Goal: Task Accomplishment & Management: Manage account settings

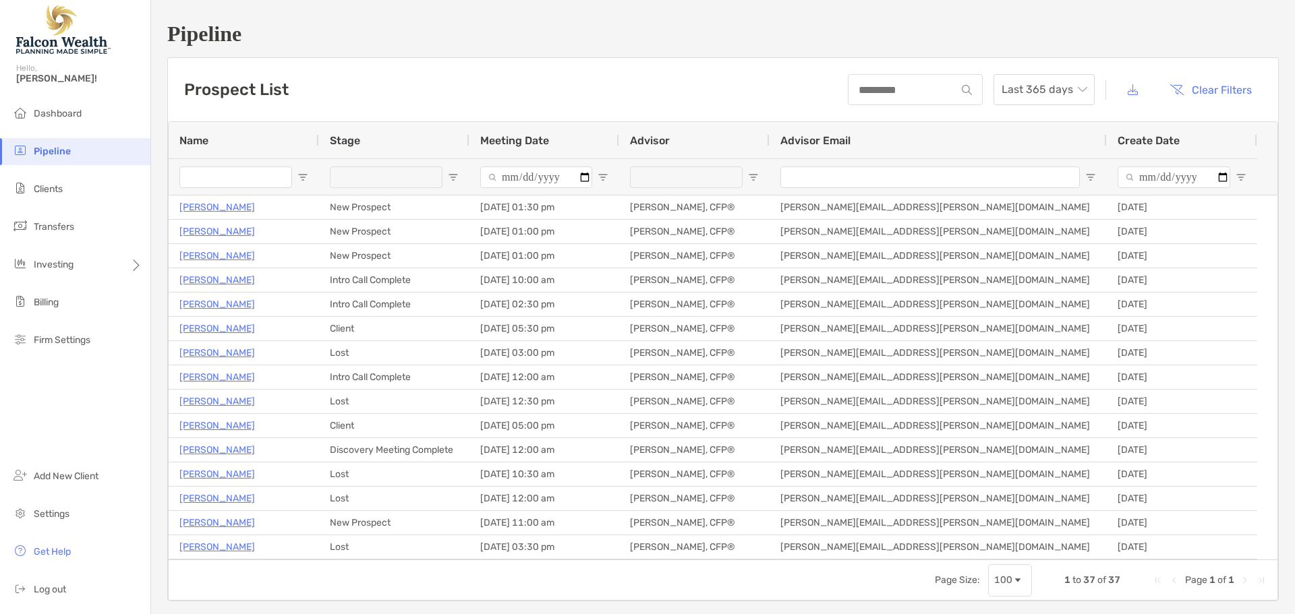
scroll to position [270, 0]
click at [35, 151] on span "Pipeline" at bounding box center [52, 151] width 37 height 11
click at [60, 148] on span "Pipeline" at bounding box center [52, 151] width 37 height 11
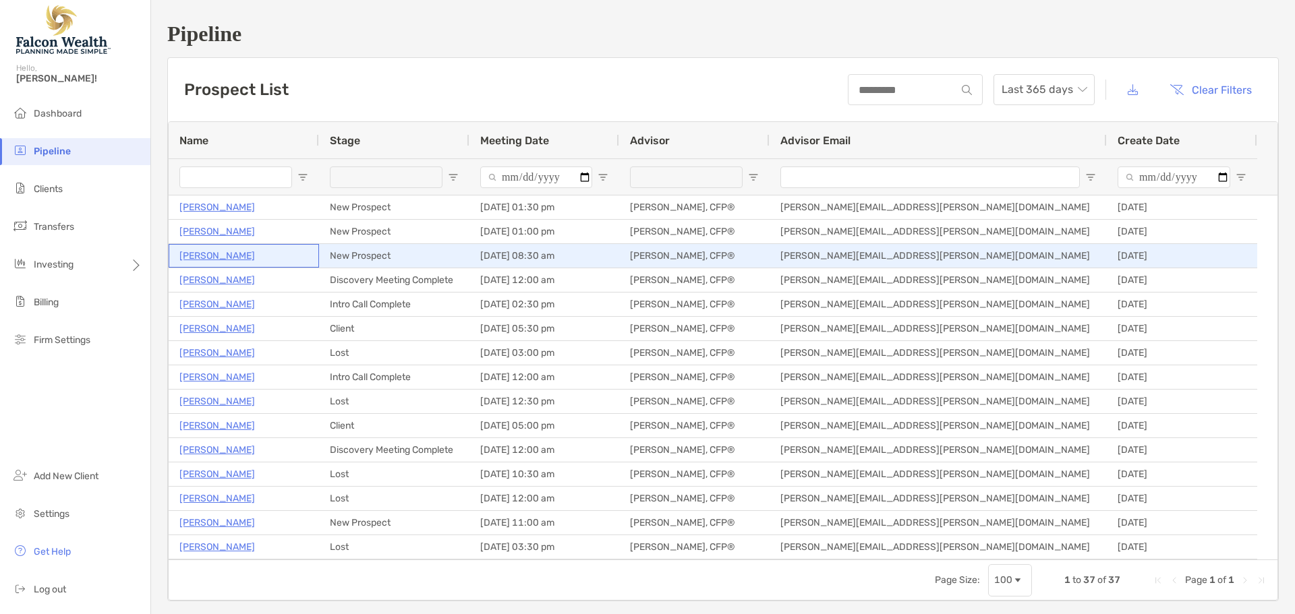
click at [195, 255] on p "[PERSON_NAME]" at bounding box center [217, 256] width 76 height 17
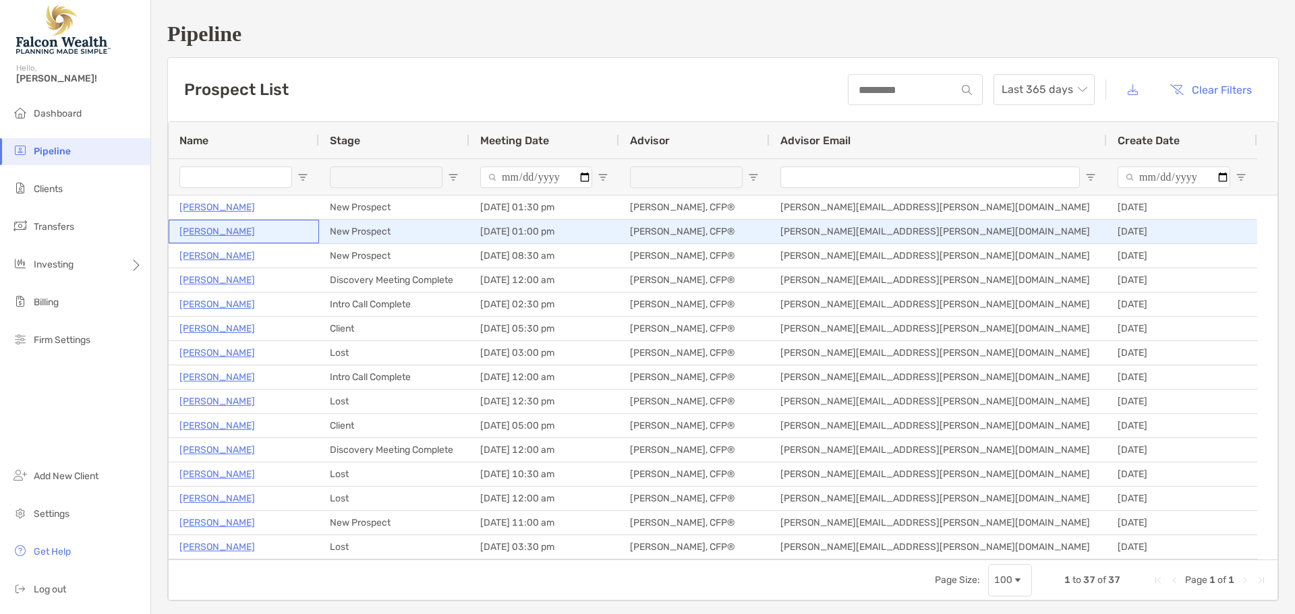
click at [200, 229] on p "[PERSON_NAME]" at bounding box center [217, 231] width 76 height 17
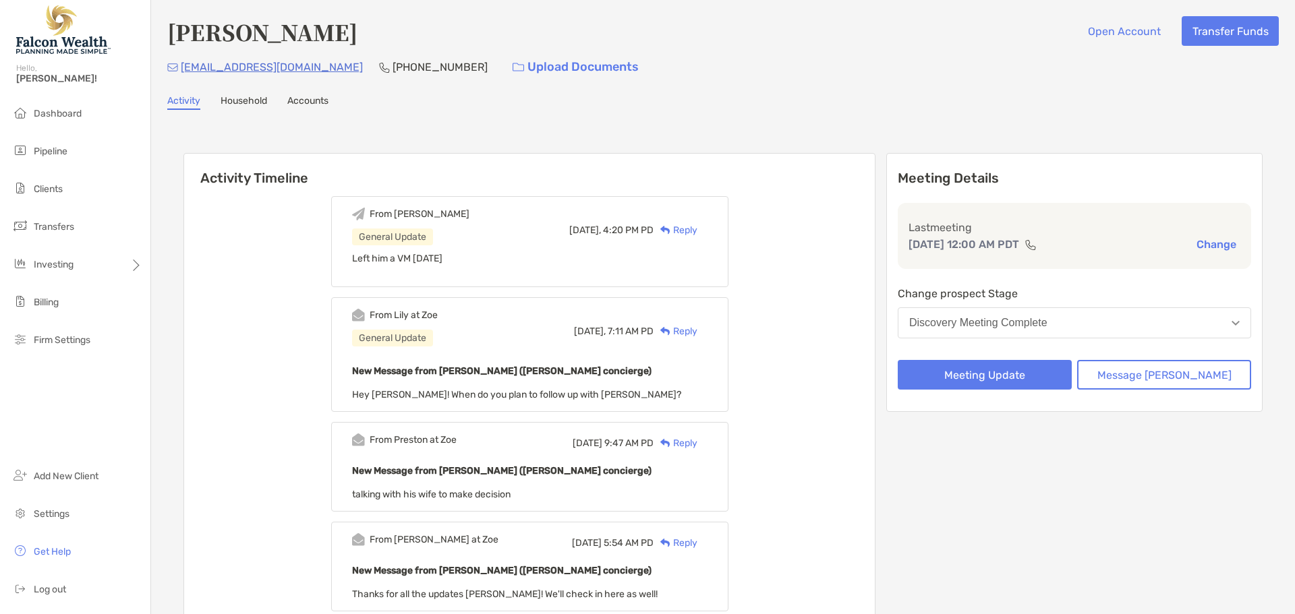
scroll to position [67, 0]
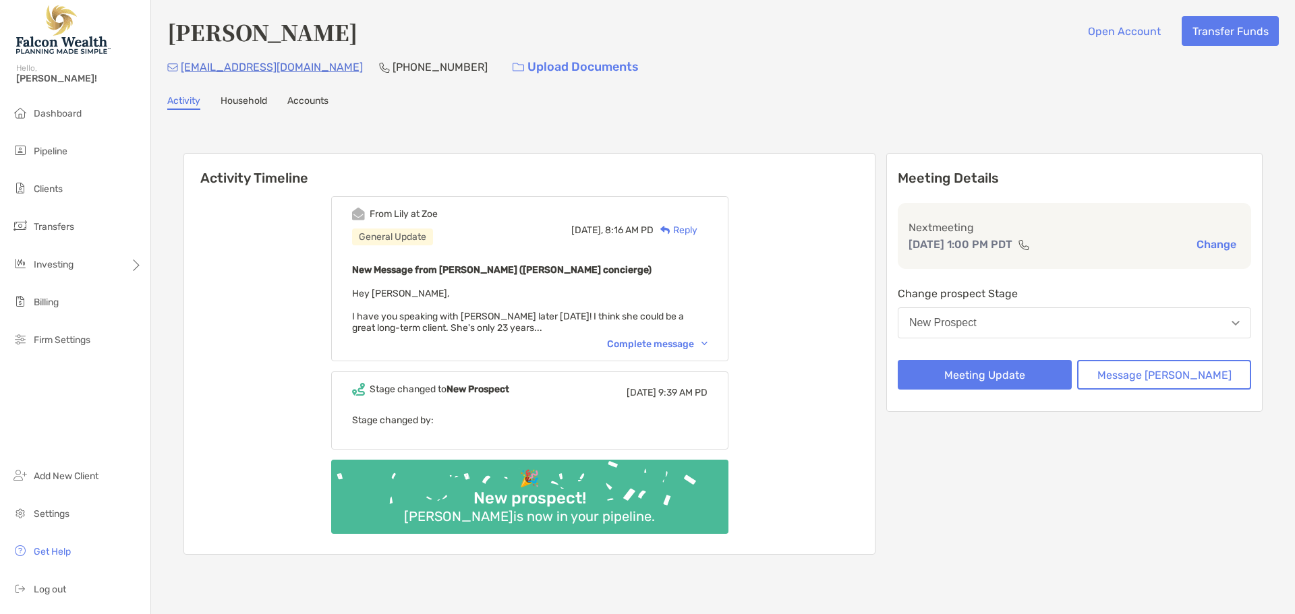
click at [676, 344] on div "Complete message" at bounding box center [657, 344] width 100 height 11
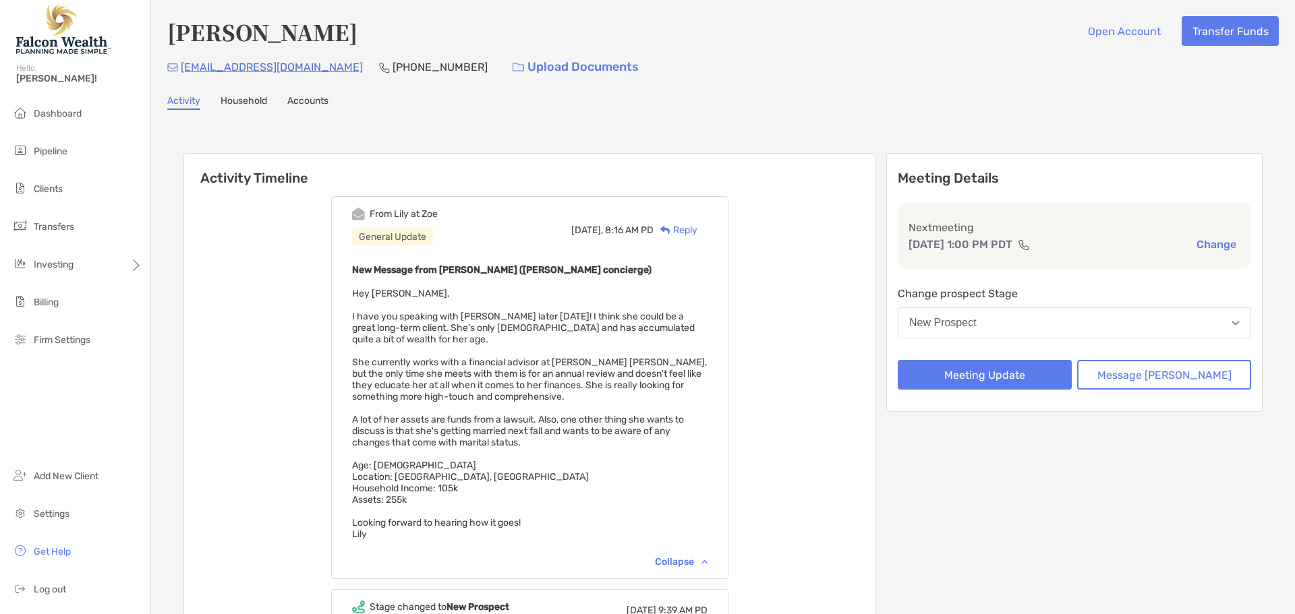
drag, startPoint x: 213, startPoint y: 61, endPoint x: 492, endPoint y: 109, distance: 282.7
click at [503, 109] on div "Activity Household Accounts" at bounding box center [722, 102] width 1111 height 15
